Goal: Task Accomplishment & Management: Manage account settings

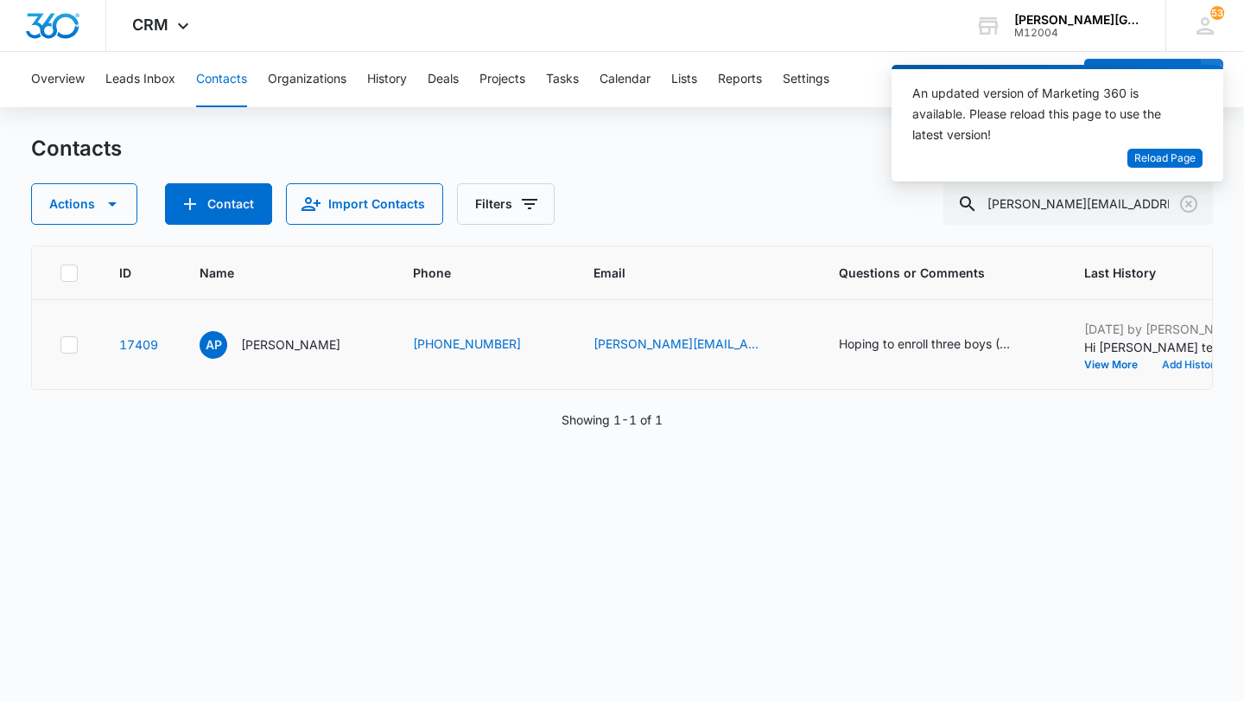
scroll to position [0, 563]
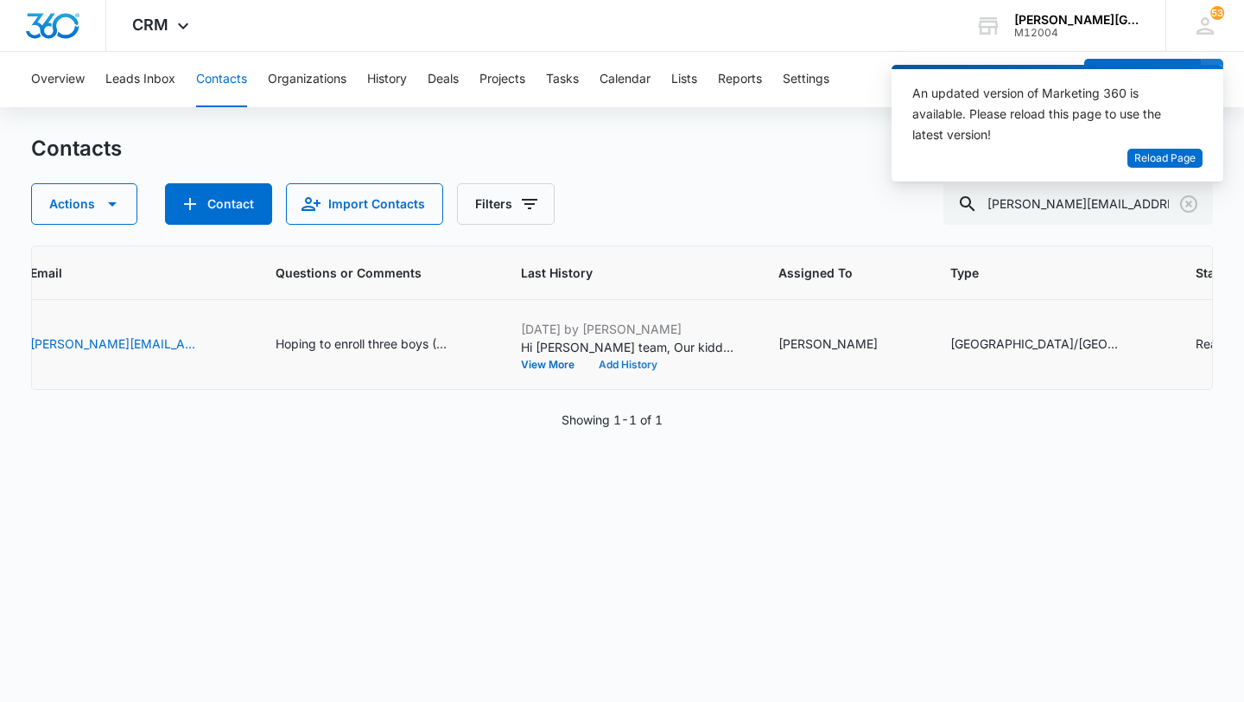
click at [646, 366] on button "Add History" at bounding box center [628, 365] width 83 height 10
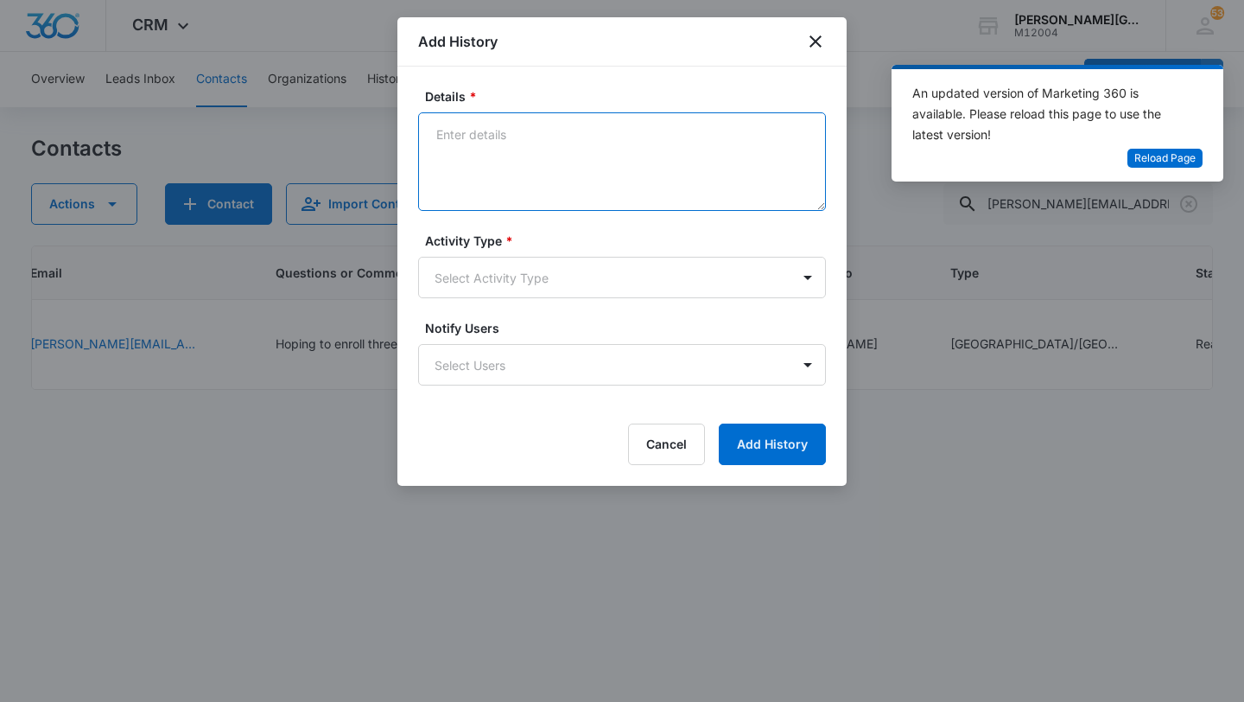
click at [527, 171] on textarea "Details *" at bounding box center [622, 161] width 408 height 99
paste textarea "Hi Vanti, Thank you for your email, and your interest in our academy! Absolutel…"
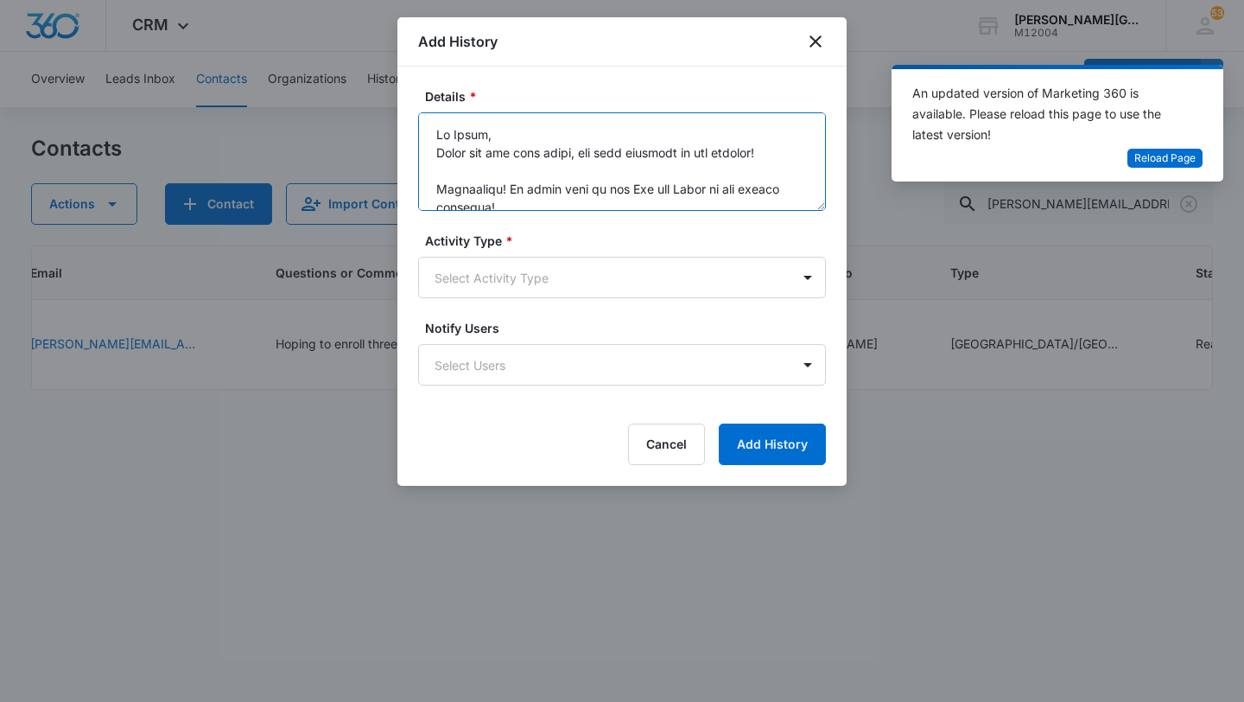
scroll to position [1002, 0]
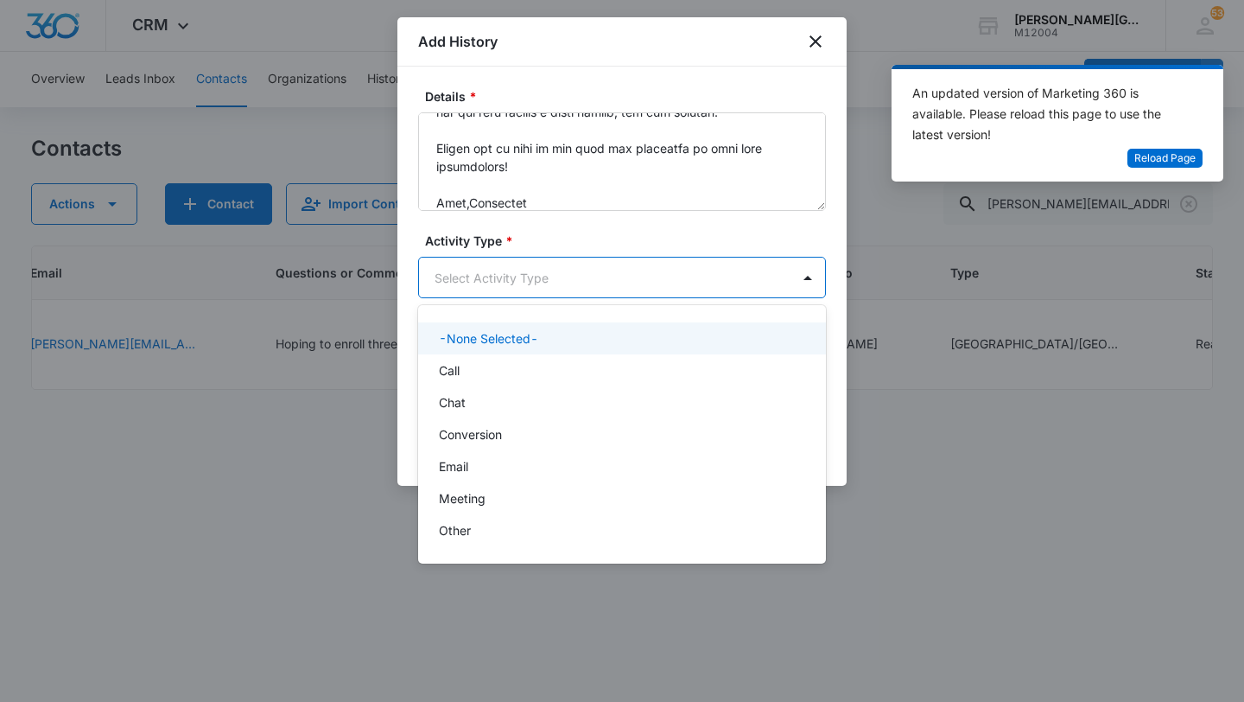
click at [517, 279] on body "CRM Apps Reputation Websites Forms CRM Email Social Shop Payments POS Content A…" at bounding box center [622, 351] width 1244 height 702
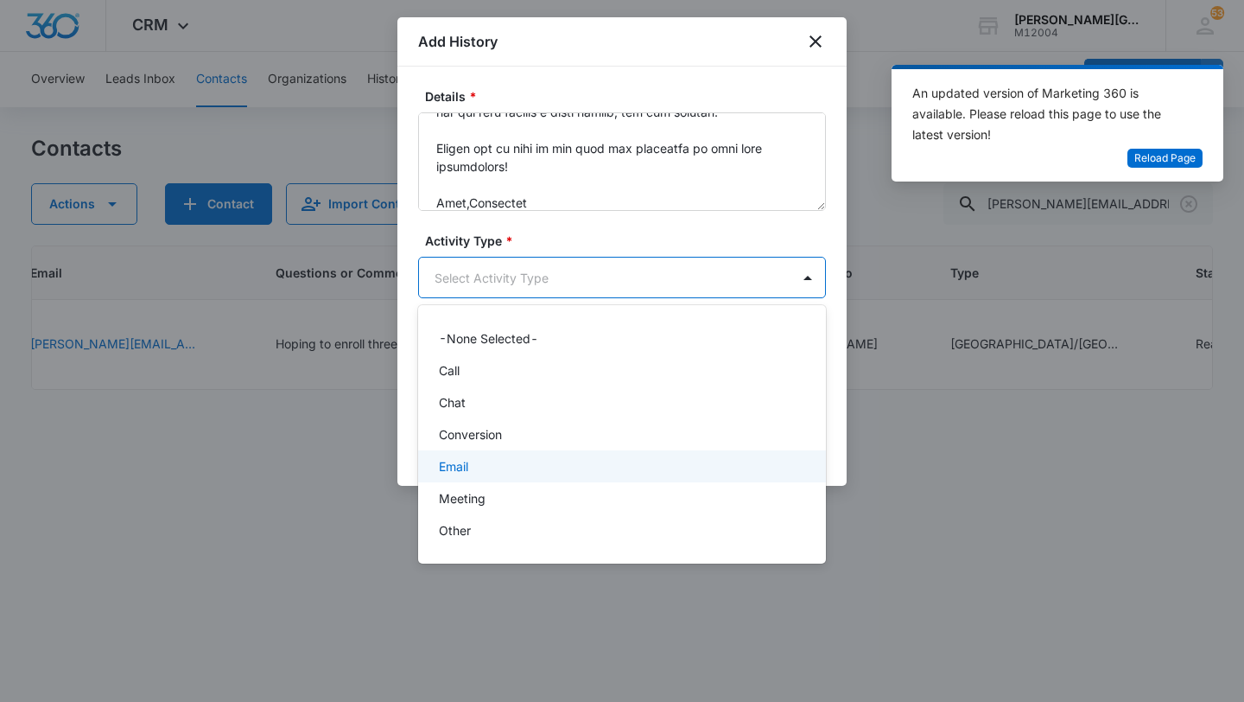
click at [473, 470] on div "Email" at bounding box center [620, 466] width 363 height 18
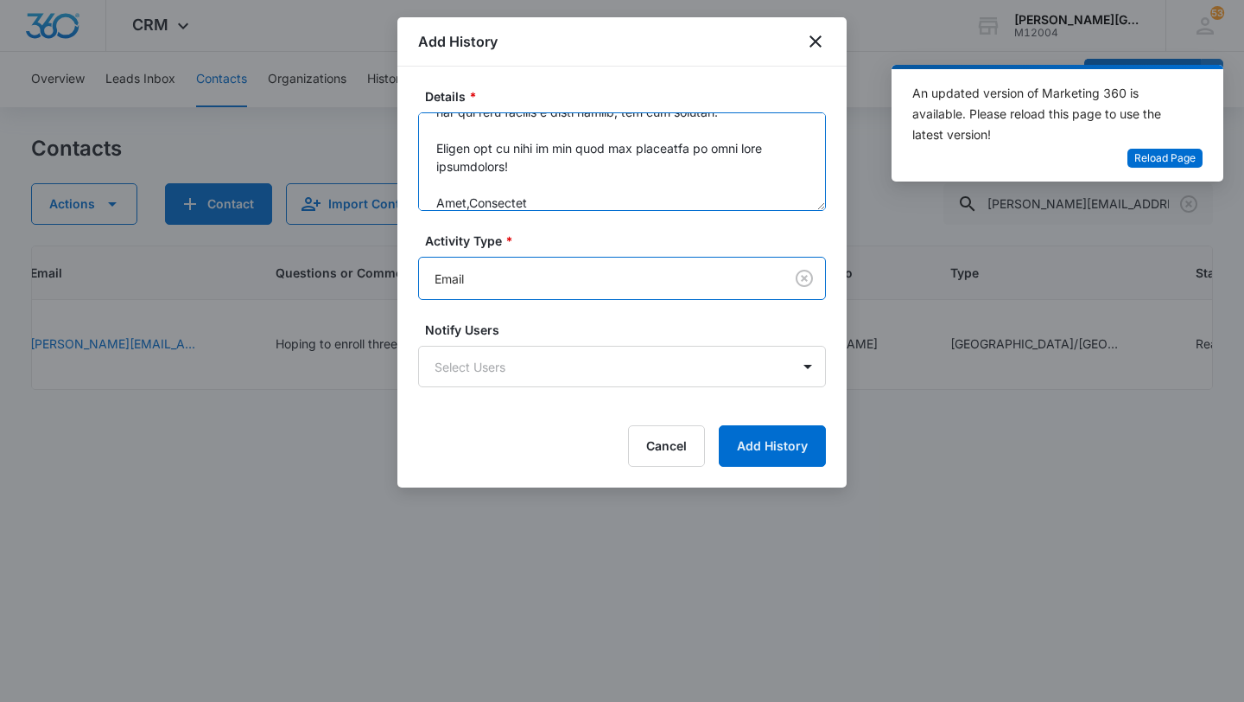
click at [465, 197] on textarea "Details *" at bounding box center [622, 161] width 408 height 99
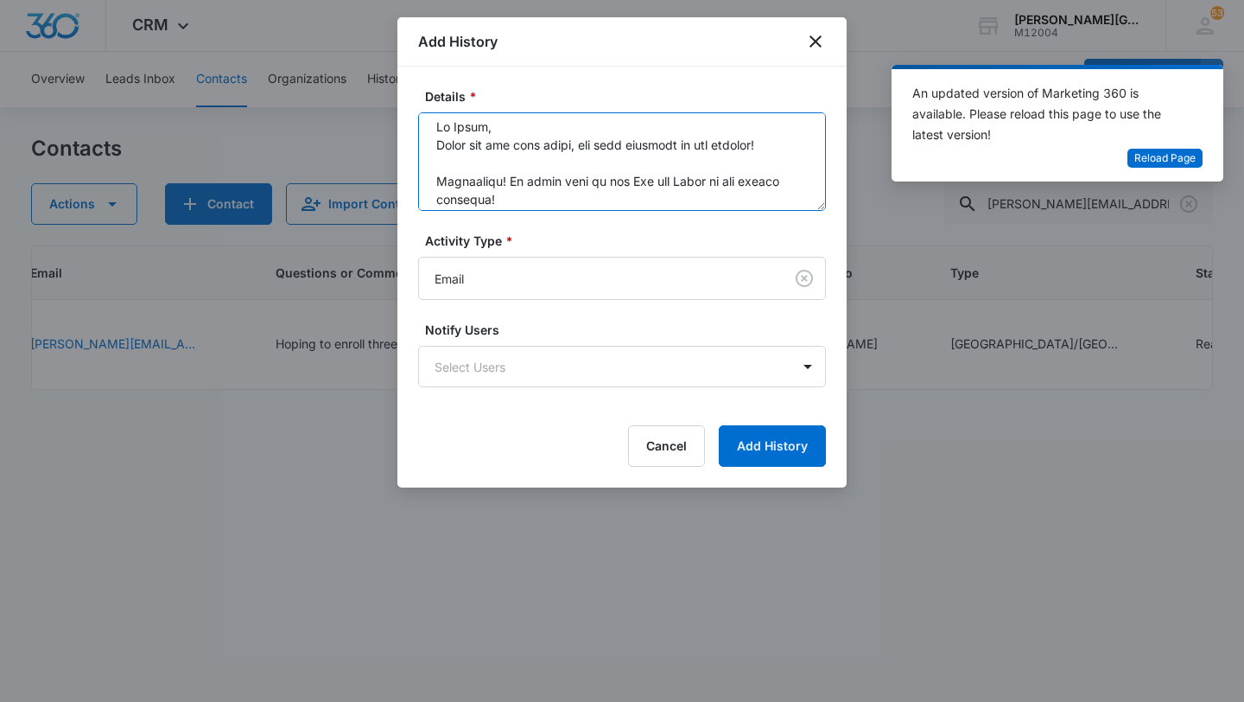
scroll to position [0, 0]
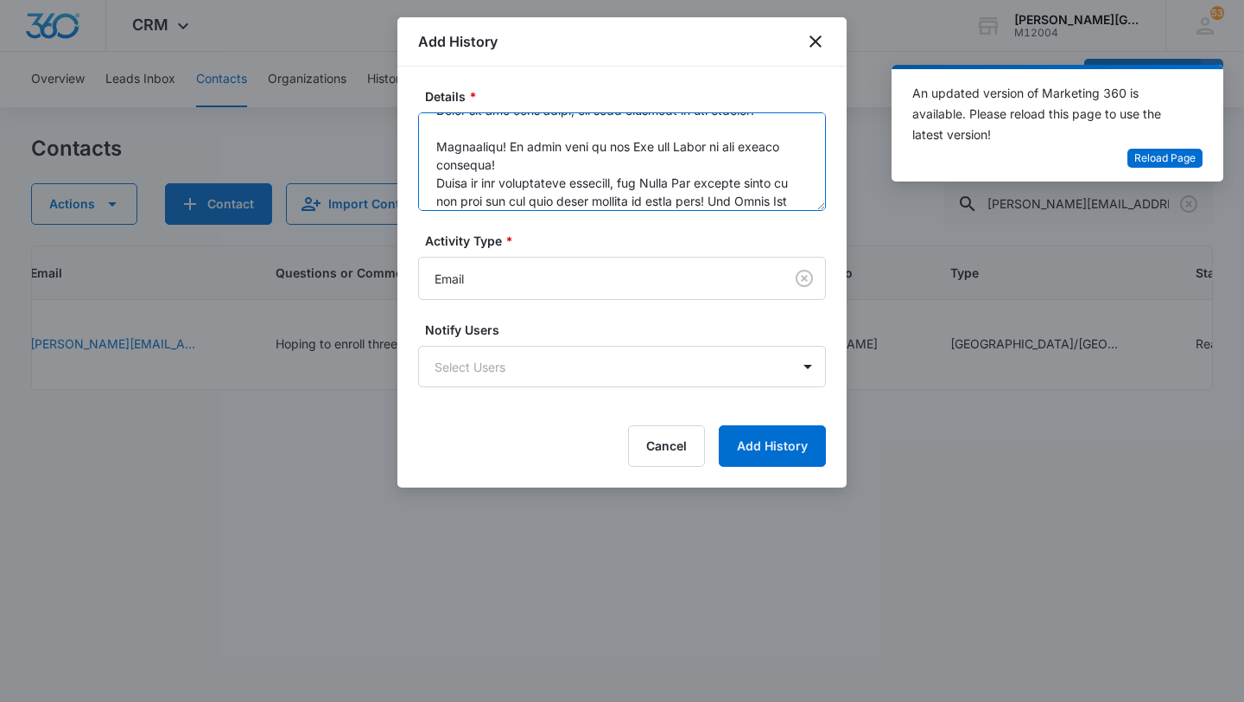
click at [511, 162] on textarea "Details *" at bounding box center [622, 161] width 408 height 99
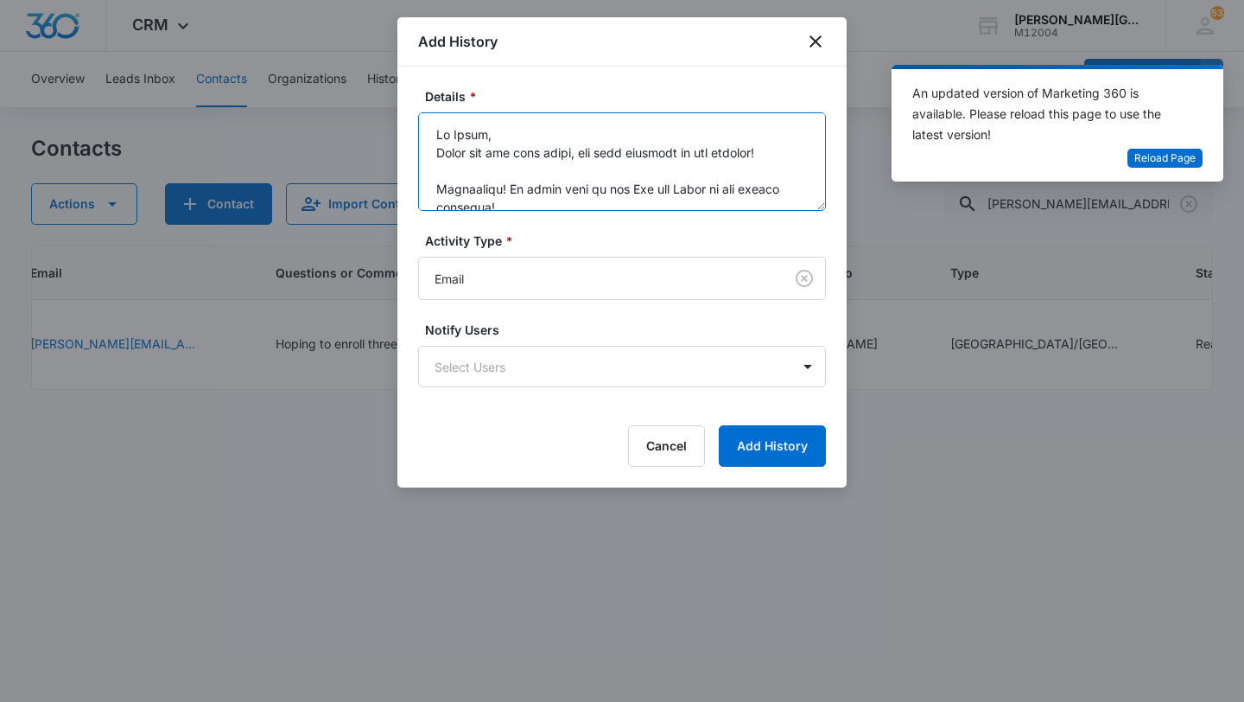
click at [505, 137] on textarea "Details *" at bounding box center [622, 161] width 408 height 99
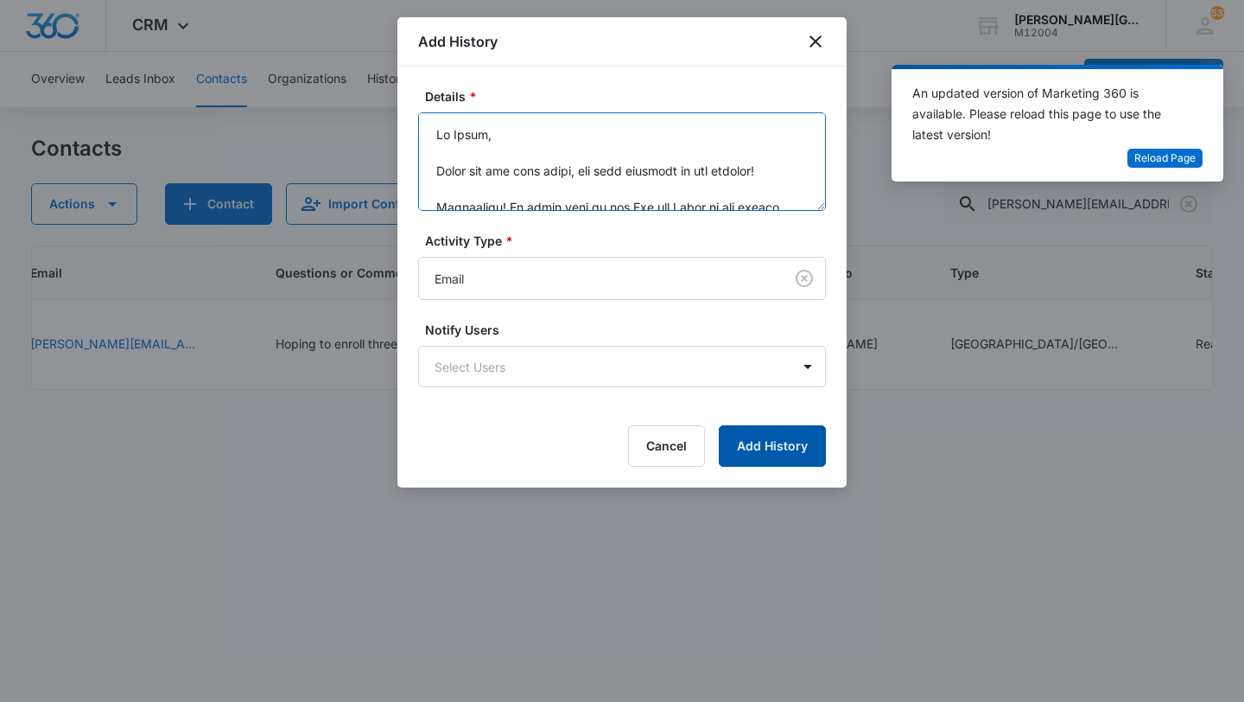
type textarea "Hi Vanti, Thank you for your email, and your interest in our academy! Absolutel…"
click at [785, 436] on button "Add History" at bounding box center [772, 445] width 107 height 41
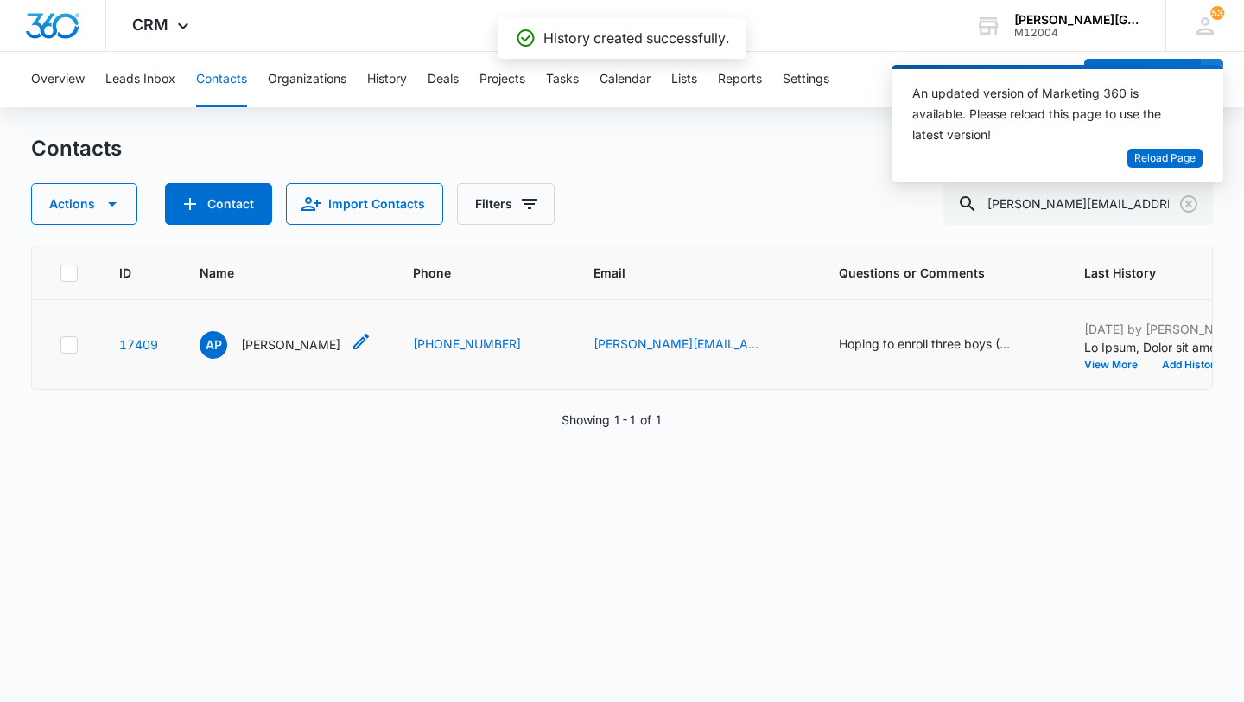
click at [282, 345] on p "[PERSON_NAME]" at bounding box center [290, 344] width 99 height 18
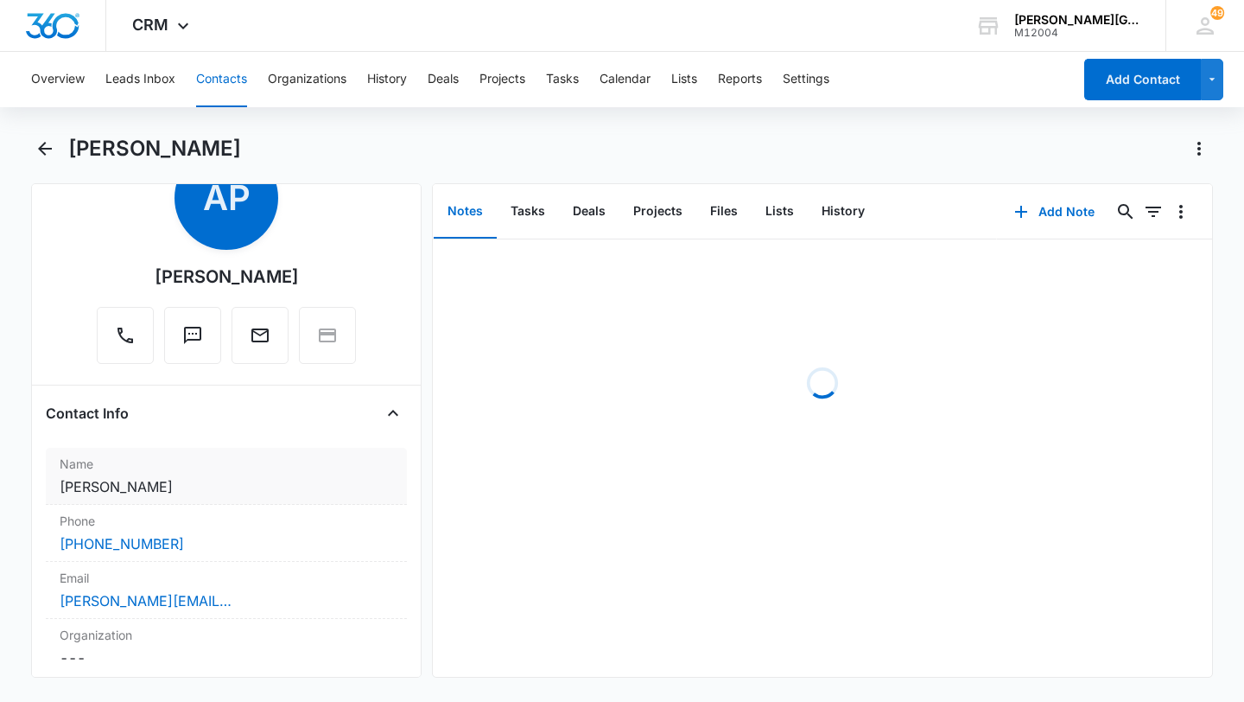
scroll to position [102, 0]
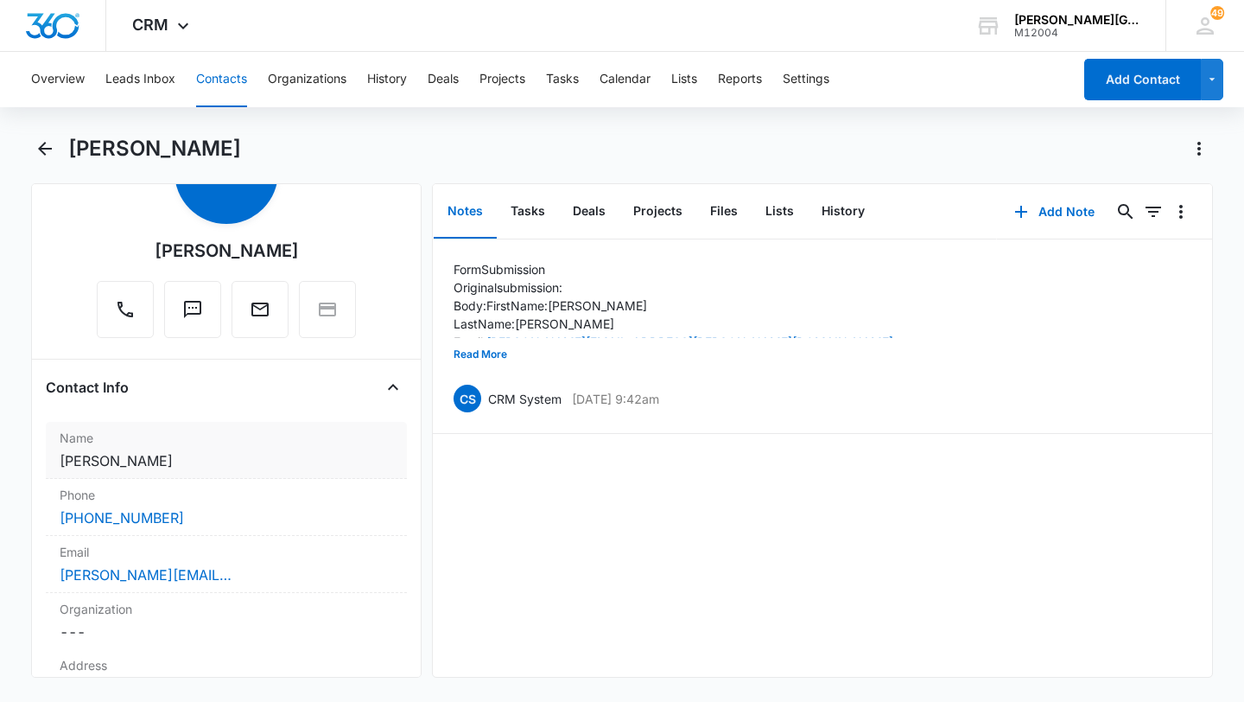
click at [217, 445] on label "Name" at bounding box center [227, 438] width 334 height 18
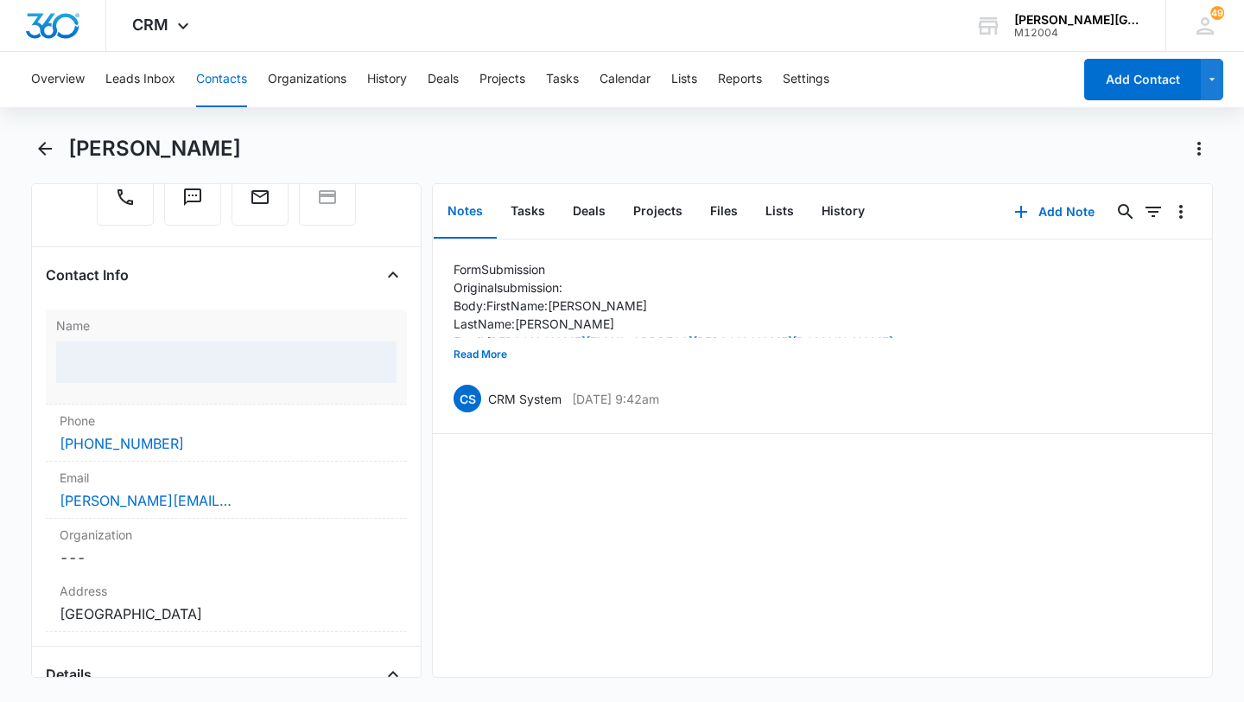
scroll to position [235, 0]
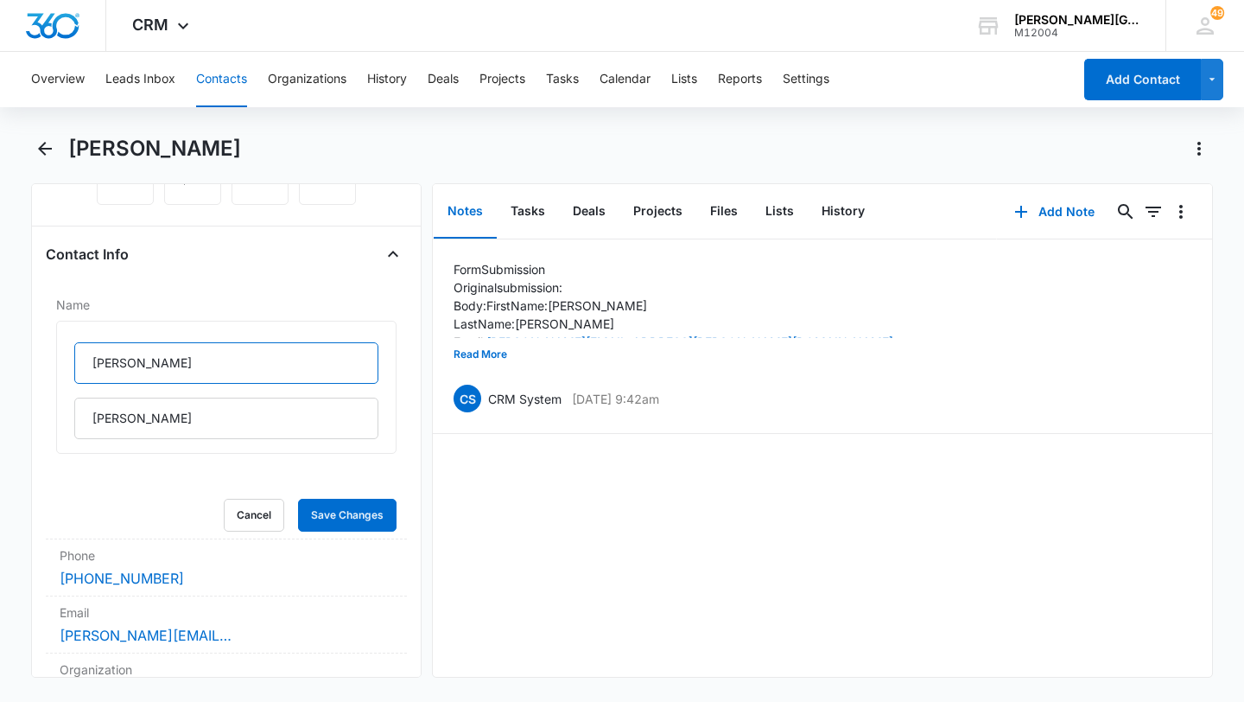
click at [147, 351] on input "[PERSON_NAME]" at bounding box center [226, 362] width 304 height 41
paste input "Kai is 10, [PERSON_NAME]"
click at [147, 360] on input "Kai is 10, [PERSON_NAME]" at bounding box center [226, 362] width 304 height 41
type input "Kai & [PERSON_NAME]"
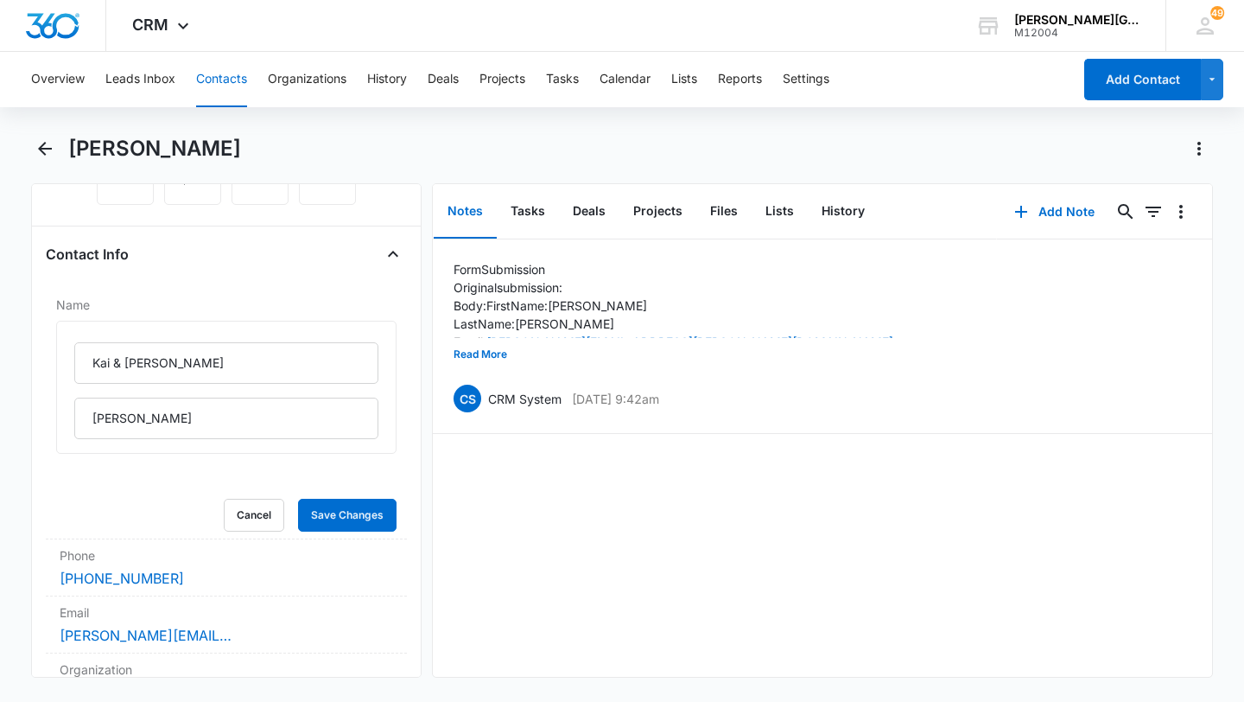
drag, startPoint x: 70, startPoint y: 150, endPoint x: 293, endPoint y: 155, distance: 223.0
click at [293, 155] on div "[PERSON_NAME]" at bounding box center [640, 149] width 1145 height 28
copy h1 "[PERSON_NAME]"
click at [350, 507] on button "Save Changes" at bounding box center [347, 515] width 99 height 33
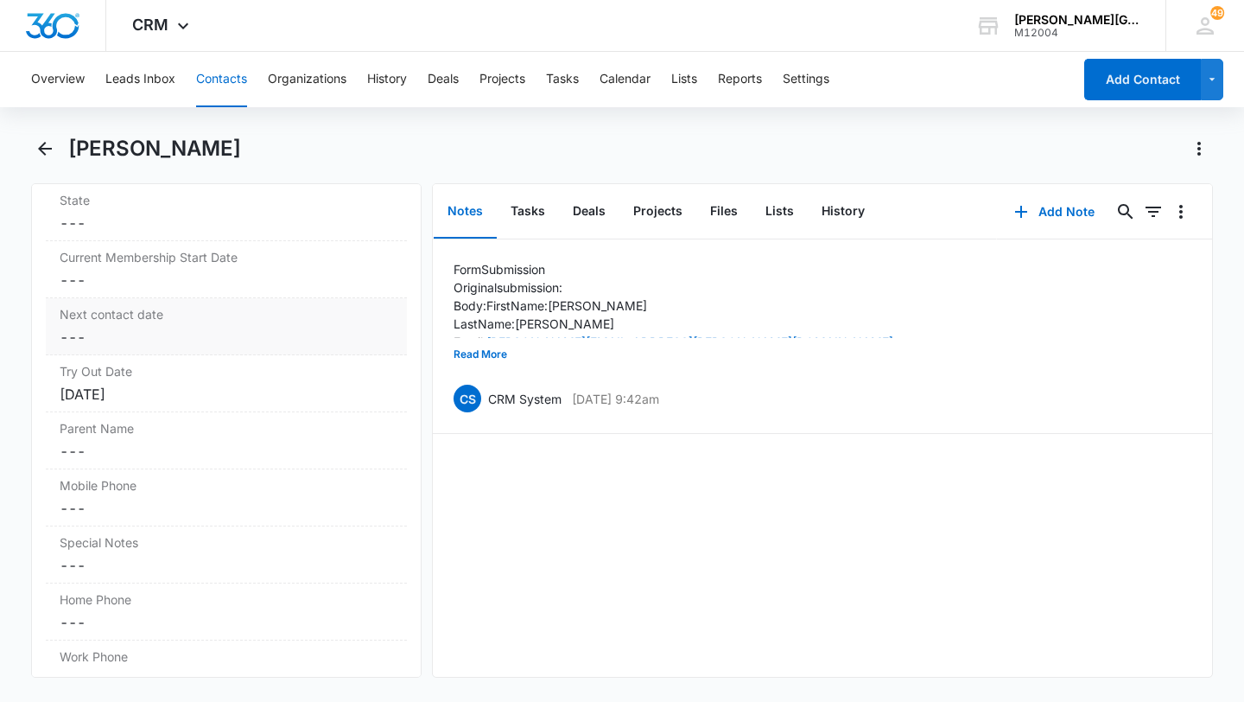
scroll to position [1697, 0]
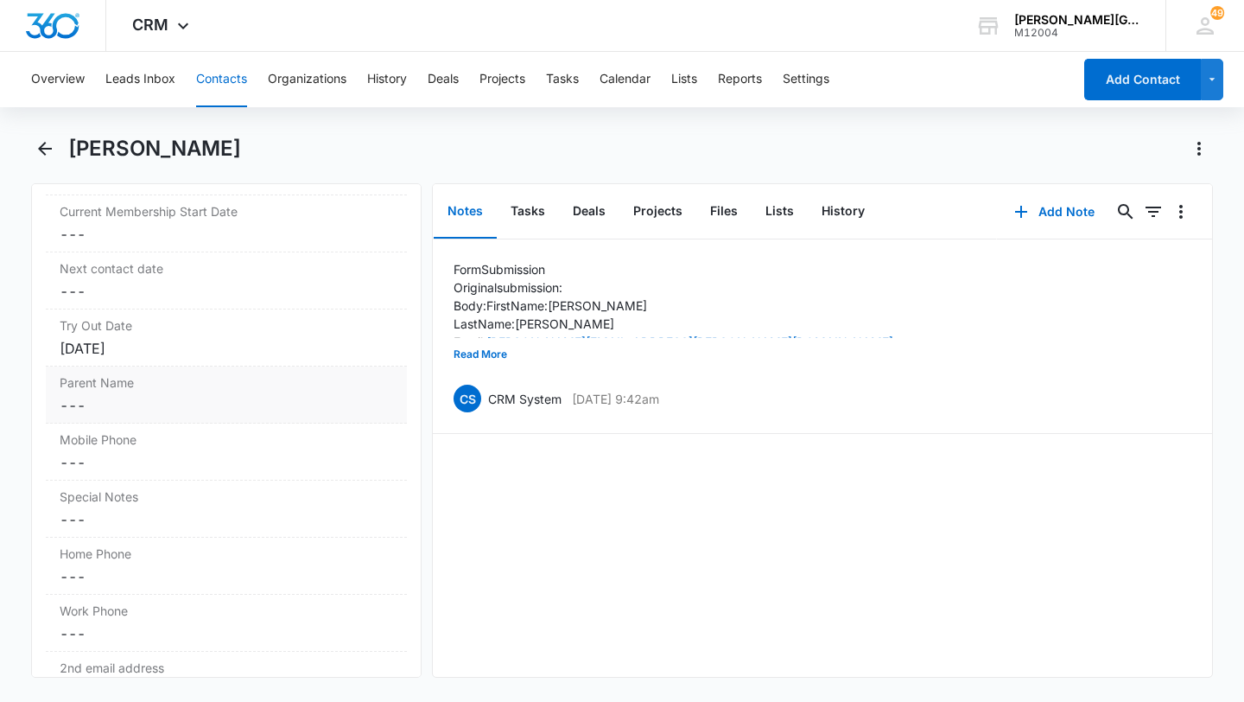
click at [138, 413] on dd "Cancel Save Changes ---" at bounding box center [227, 405] width 334 height 21
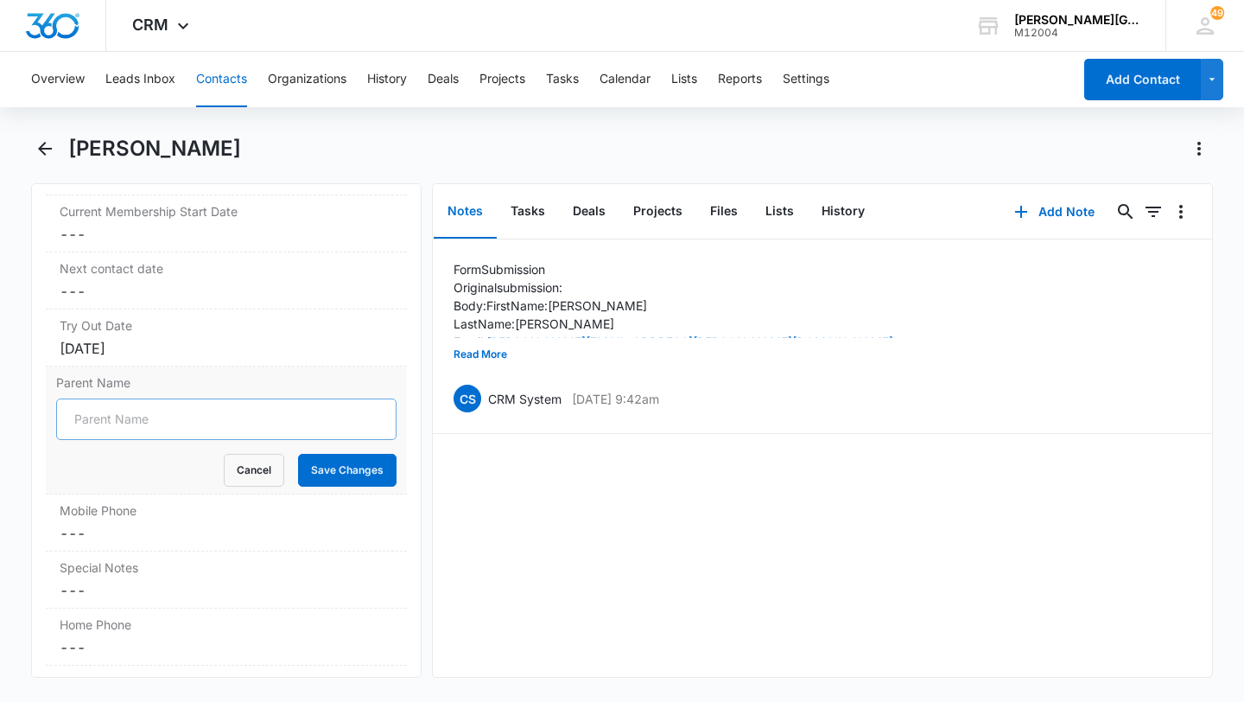
scroll to position [1504, 0]
click at [134, 423] on input "Parent Name" at bounding box center [226, 418] width 341 height 41
paste input "[PERSON_NAME]"
type input "[PERSON_NAME]"
click at [378, 474] on button "Save Changes" at bounding box center [347, 470] width 99 height 33
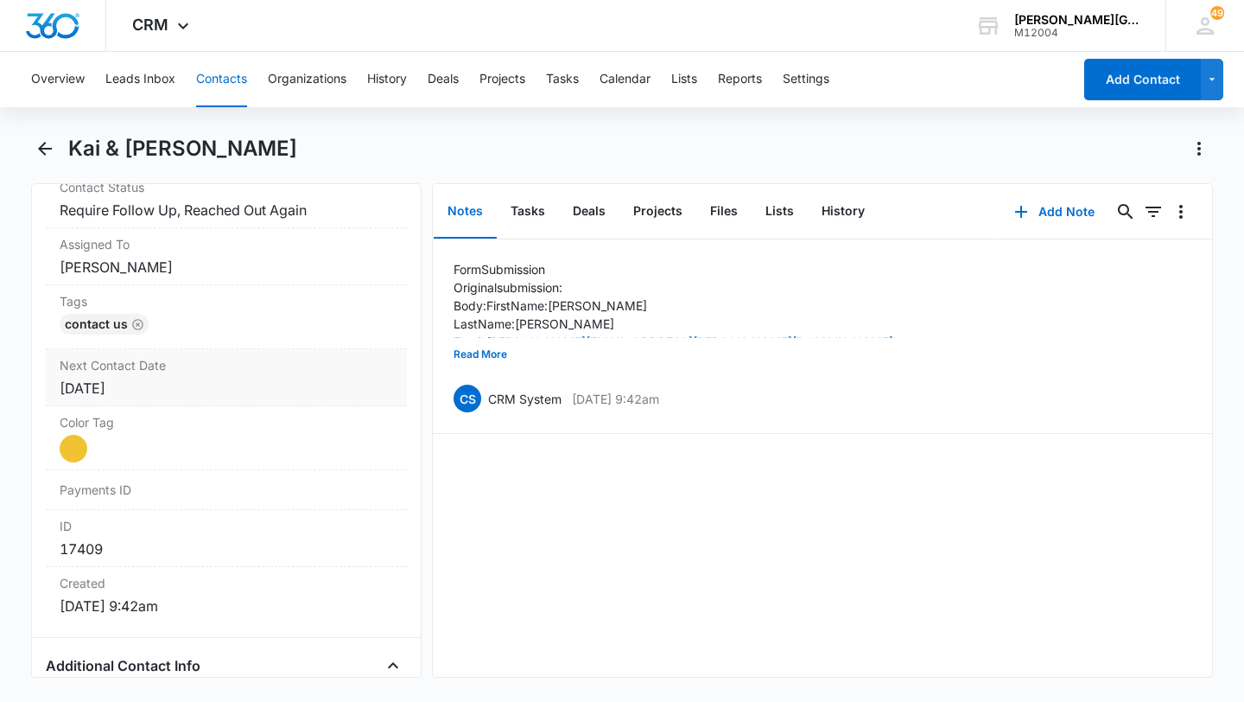
click at [149, 387] on div "[DATE]" at bounding box center [227, 388] width 334 height 21
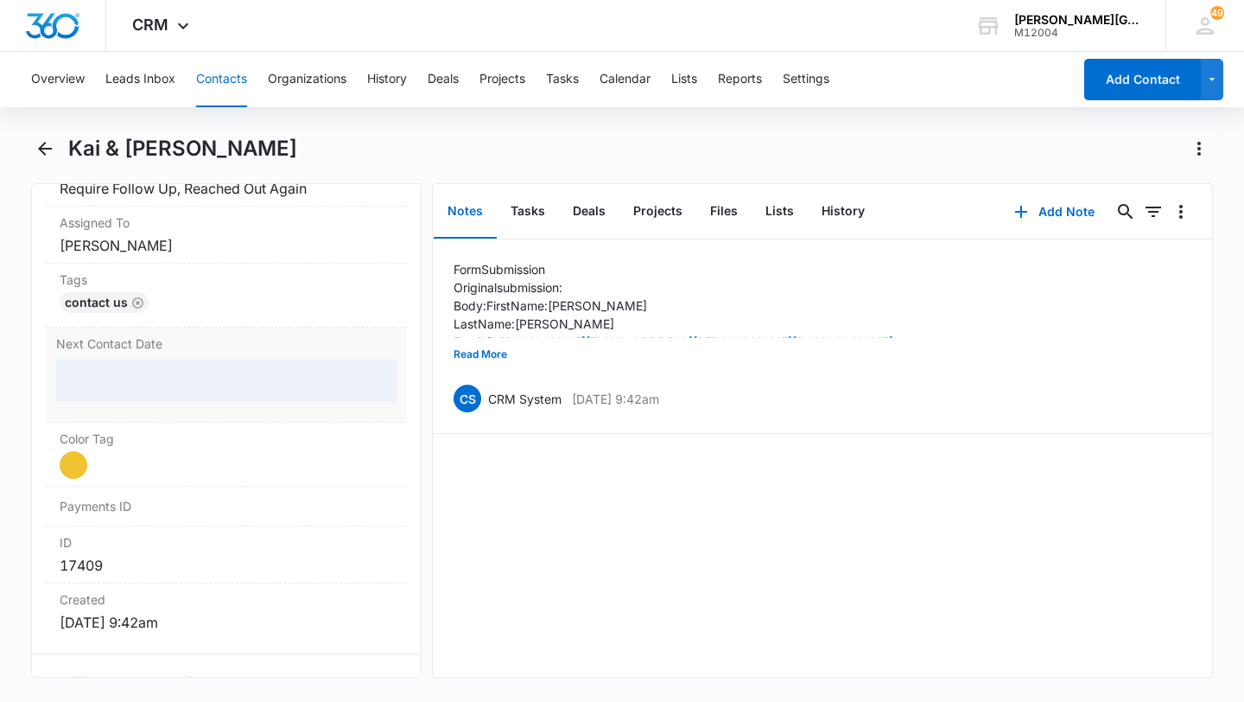
scroll to position [850, 0]
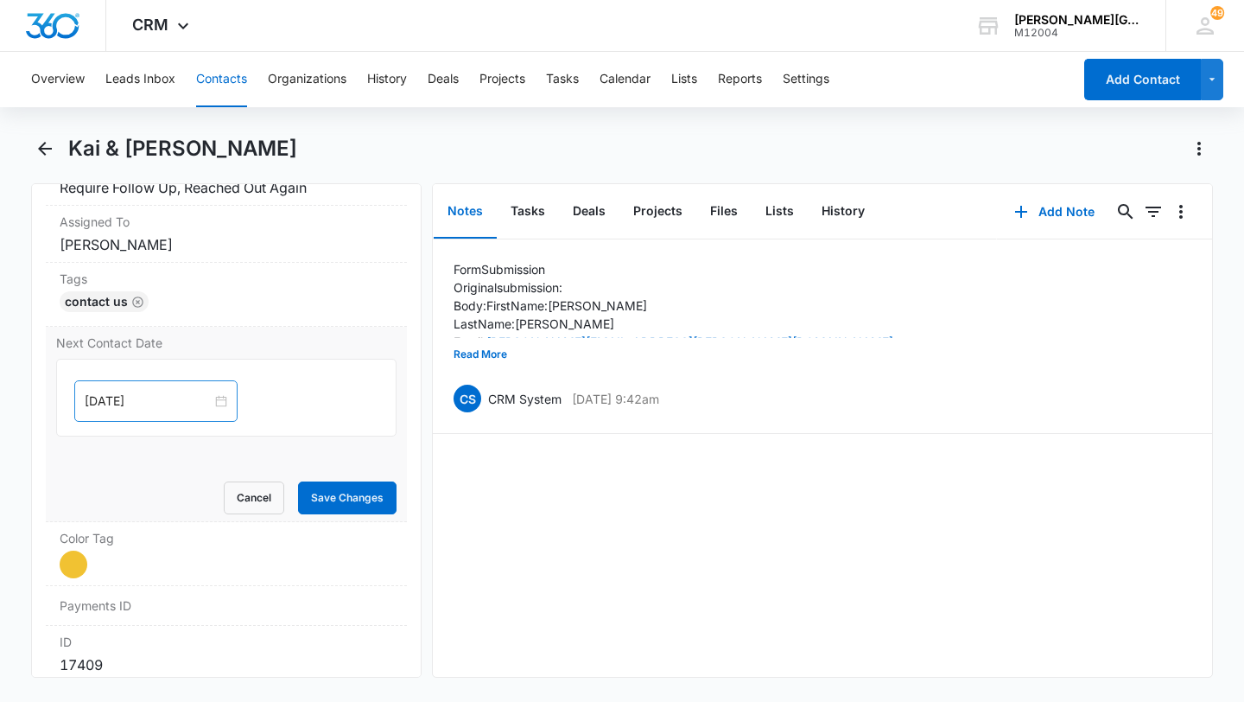
click at [147, 415] on div "[DATE]" at bounding box center [155, 400] width 163 height 41
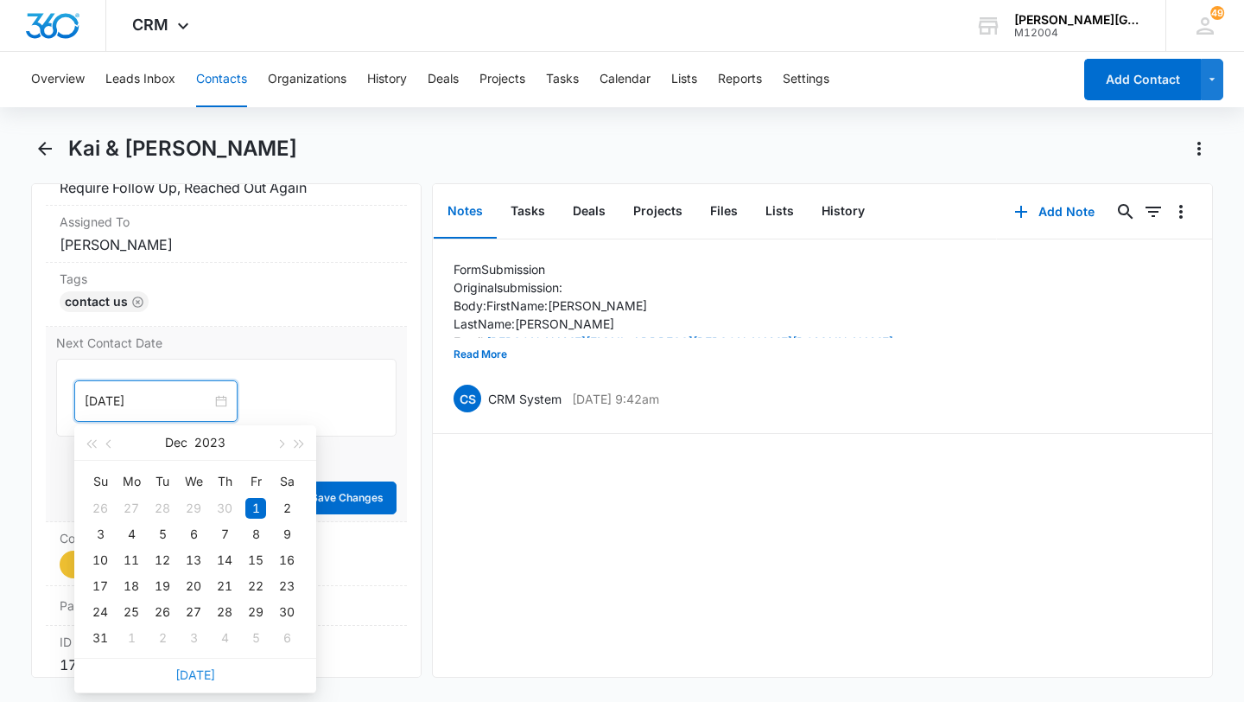
click at [178, 676] on link "[DATE]" at bounding box center [195, 674] width 40 height 15
type input "[DATE]"
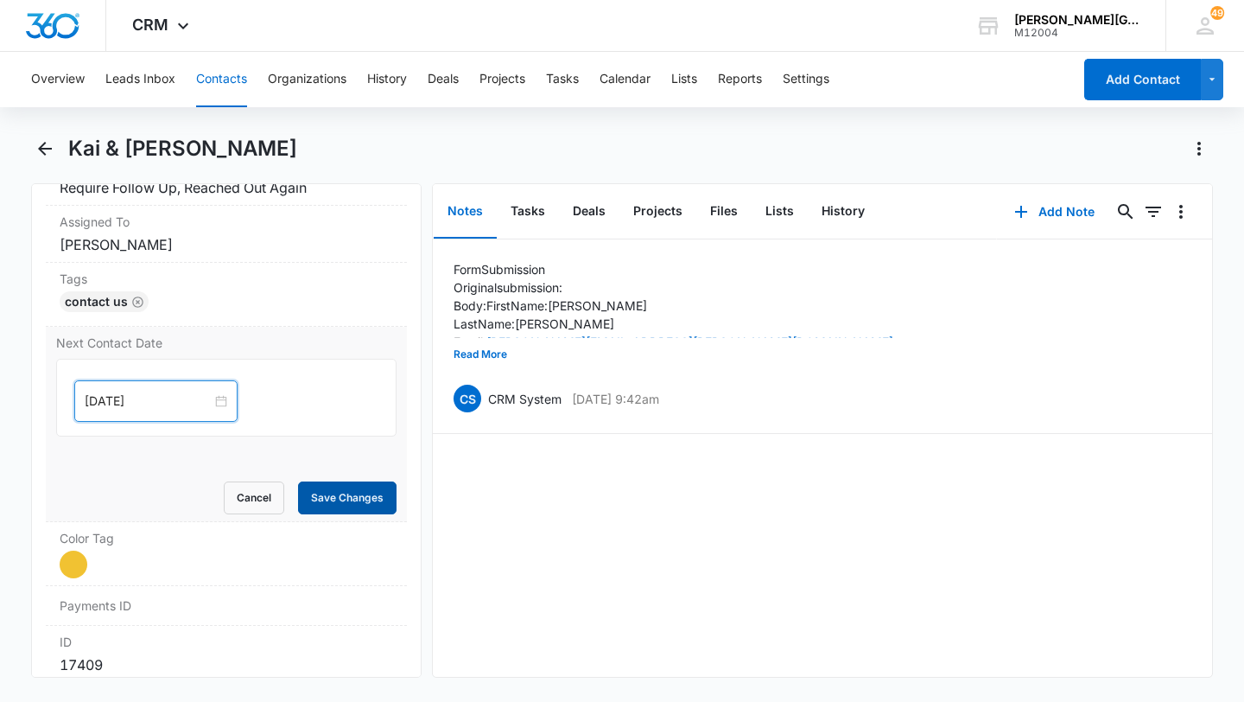
click at [361, 512] on button "Save Changes" at bounding box center [347, 497] width 99 height 33
click at [238, 77] on button "Contacts" at bounding box center [221, 79] width 51 height 55
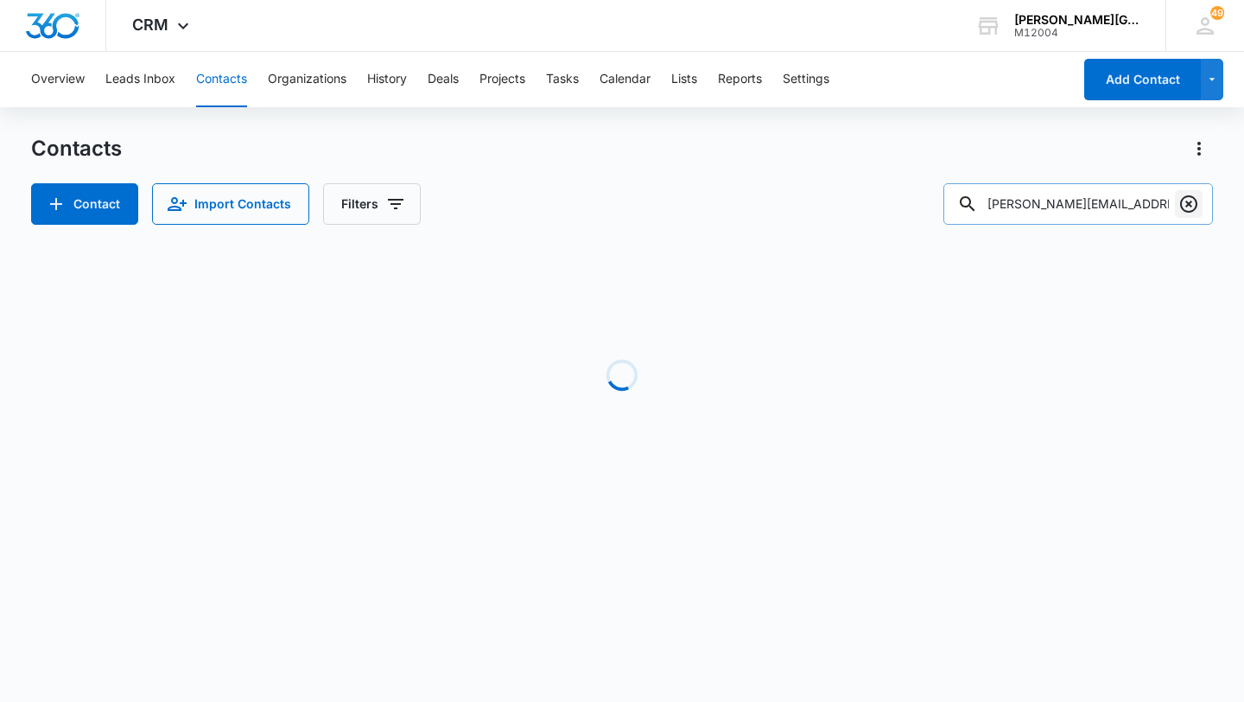
click at [1183, 203] on icon "Clear" at bounding box center [1189, 204] width 21 height 21
